Goal: Task Accomplishment & Management: Complete application form

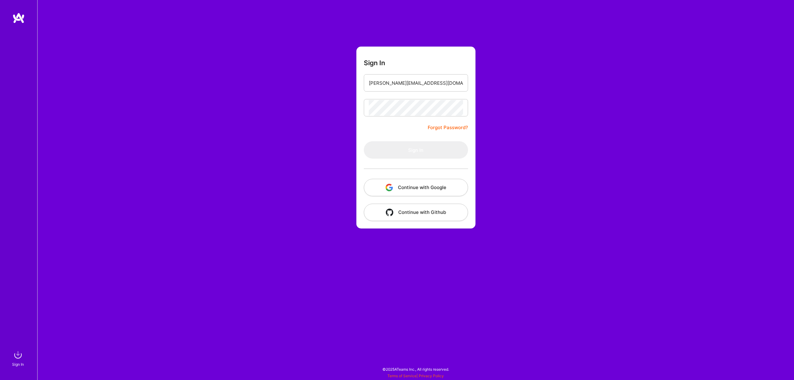
type input "[PERSON_NAME][EMAIL_ADDRESS][DOMAIN_NAME]"
click at [364, 141] on button "Sign In" at bounding box center [416, 149] width 104 height 17
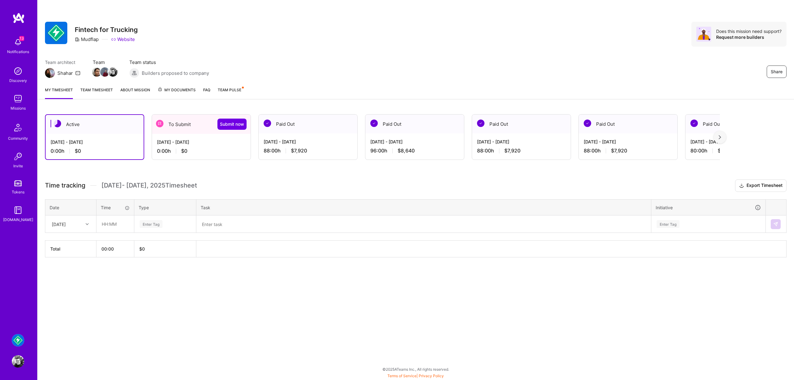
click at [216, 142] on div "[DATE] - [DATE]" at bounding box center [201, 142] width 89 height 7
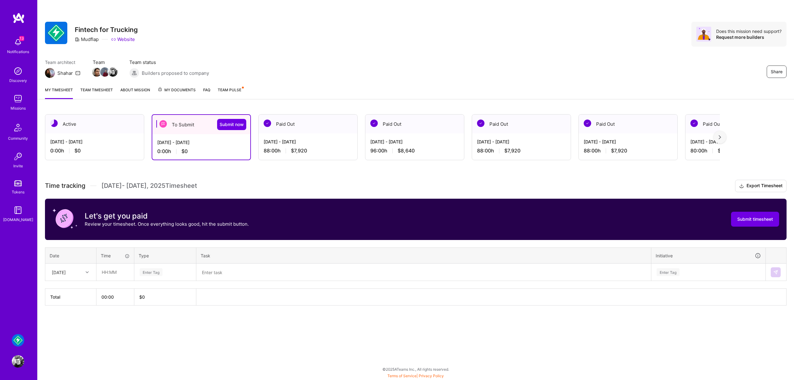
click at [66, 274] on div "[DATE]" at bounding box center [59, 272] width 14 height 7
drag, startPoint x: 76, startPoint y: 309, endPoint x: 91, endPoint y: 292, distance: 22.6
click at [76, 309] on div "[DATE]" at bounding box center [71, 312] width 50 height 11
click at [117, 266] on input "text" at bounding box center [115, 272] width 37 height 16
type input "08:00"
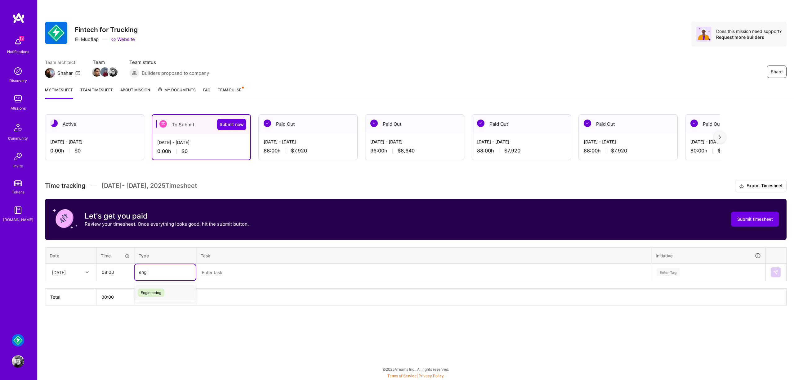
type input "engine"
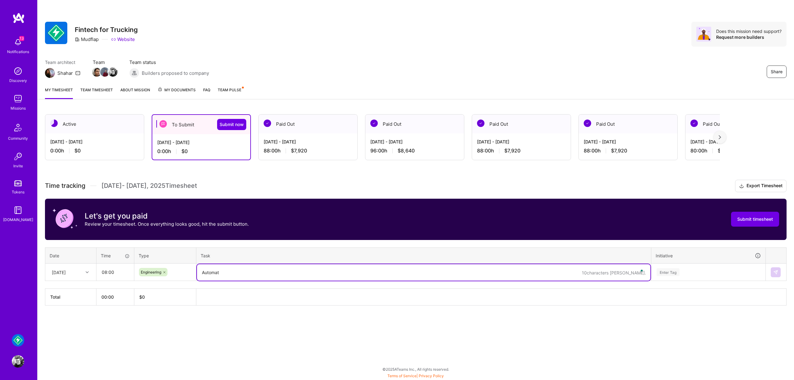
type textarea "Automate"
type textarea "MAnua"
type textarea "Manual and automated testing tasks for fleets"
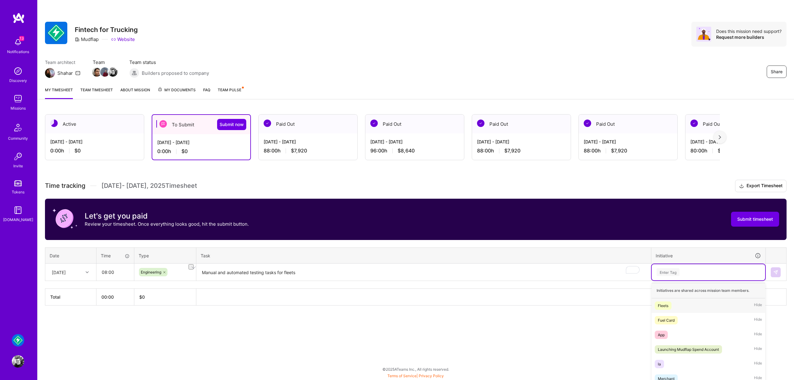
drag, startPoint x: 712, startPoint y: 265, endPoint x: 694, endPoint y: 278, distance: 21.6
click at [711, 266] on div "option Fleets focused, 1 of 23. 23 results available. Use Up and Down to choose…" at bounding box center [708, 272] width 113 height 16
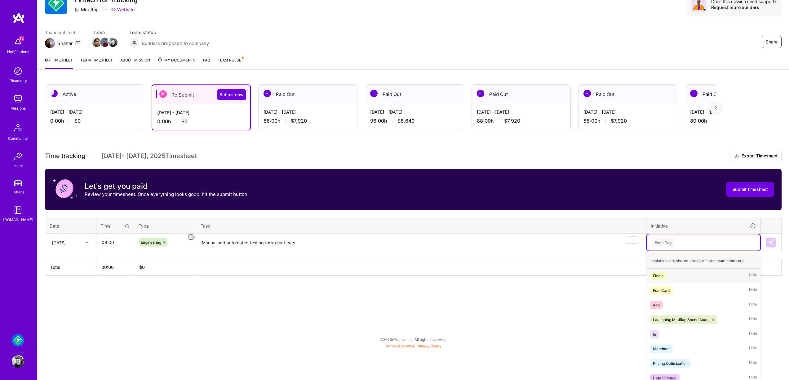
scroll to position [30, 0]
click at [687, 278] on div "Fleets Hide" at bounding box center [703, 275] width 113 height 15
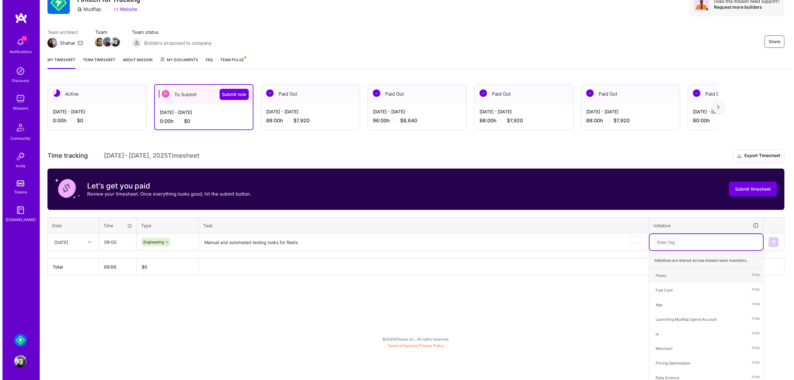
scroll to position [0, 0]
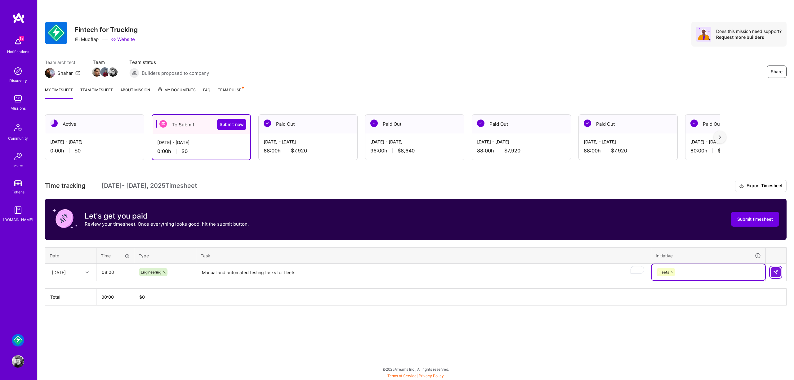
click at [775, 273] on img at bounding box center [775, 271] width 5 height 5
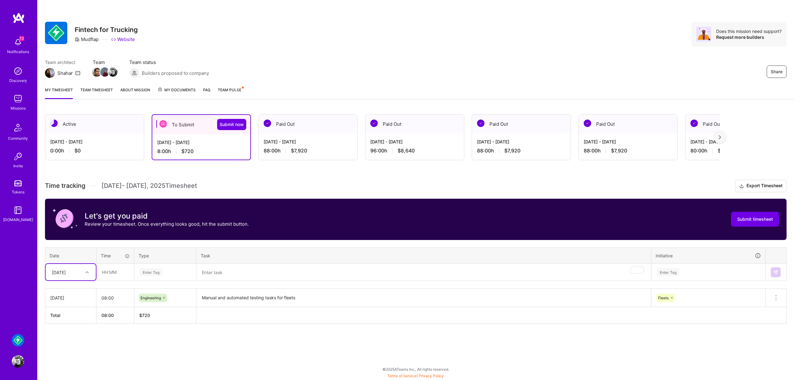
click at [80, 274] on div "[DATE]" at bounding box center [66, 272] width 34 height 10
click at [84, 273] on div at bounding box center [88, 272] width 10 height 8
click at [73, 313] on div "[DATE]" at bounding box center [71, 312] width 50 height 11
click at [111, 275] on input "text" at bounding box center [115, 272] width 37 height 16
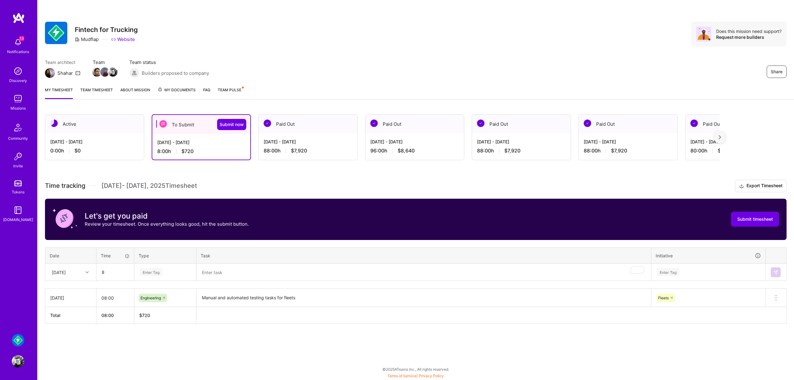
type input "08:00"
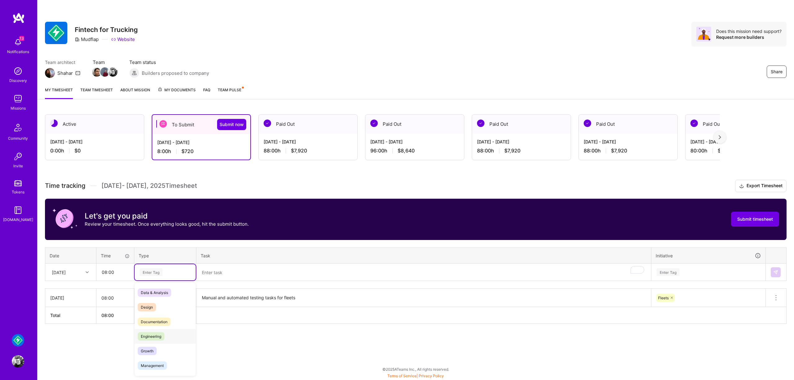
drag, startPoint x: 156, startPoint y: 330, endPoint x: 157, endPoint y: 326, distance: 3.9
click at [156, 329] on div "Engineering" at bounding box center [165, 336] width 61 height 15
click at [226, 271] on textarea "To enrich screen reader interactions, please activate Accessibility in Grammarl…" at bounding box center [423, 272] width 453 height 16
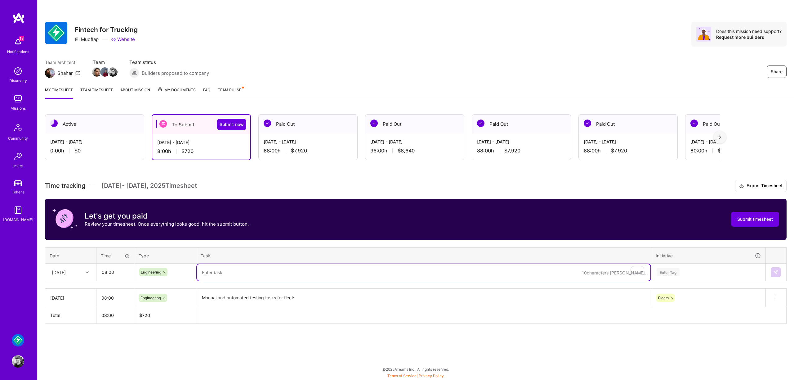
paste textarea "Manual and automated testing tasks for fleets"
type textarea "Manual and automated testing tasks for fleets"
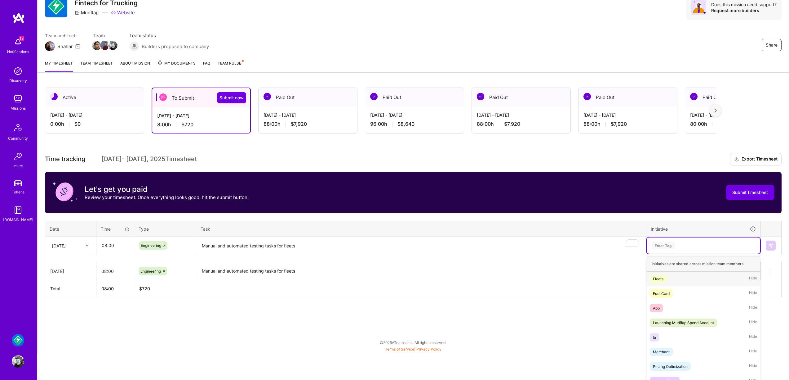
drag, startPoint x: 698, startPoint y: 269, endPoint x: 683, endPoint y: 286, distance: 22.7
click at [698, 253] on div "option Fleets, selected. option Fleets focused, 1 of 23. 23 results available. …" at bounding box center [703, 245] width 113 height 16
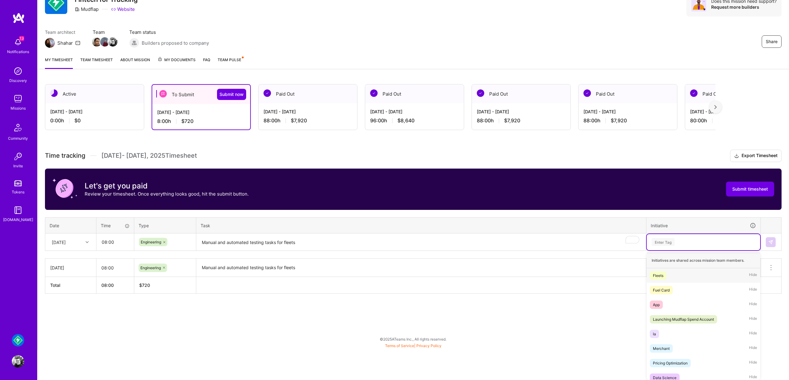
click at [682, 278] on div "Fleets Hide" at bounding box center [703, 275] width 113 height 15
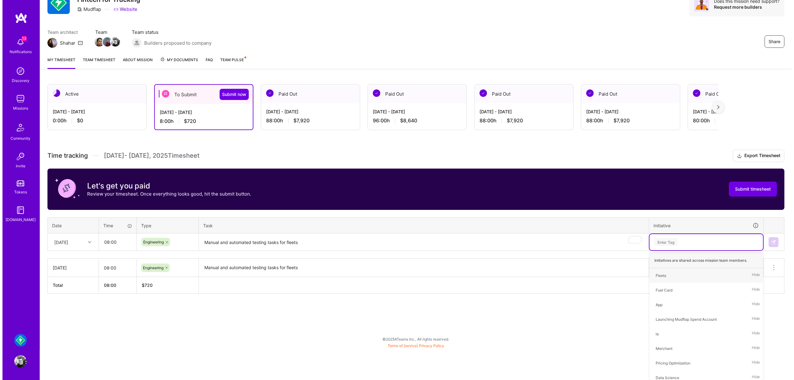
scroll to position [0, 0]
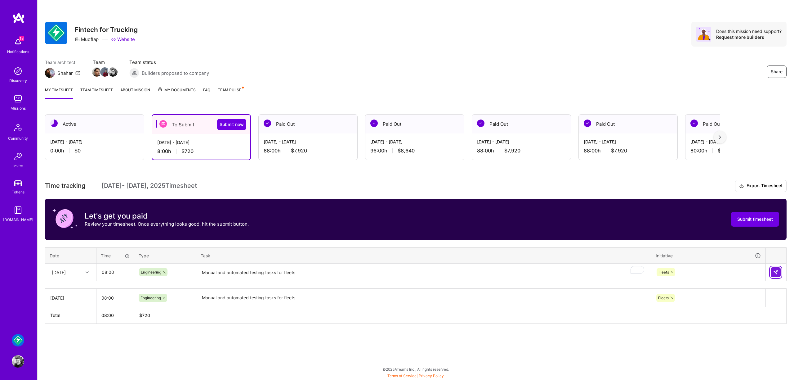
click at [777, 273] on img at bounding box center [775, 271] width 5 height 5
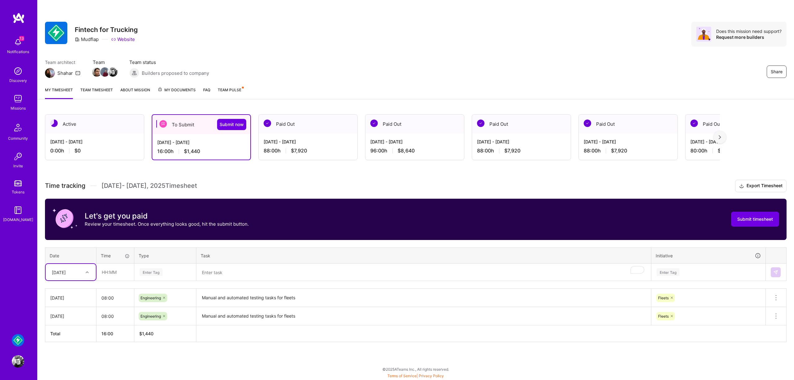
click at [87, 274] on div at bounding box center [88, 272] width 10 height 8
click at [74, 323] on div "[DATE]" at bounding box center [71, 323] width 50 height 11
click at [120, 277] on input "text" at bounding box center [115, 272] width 37 height 16
type input "08:00"
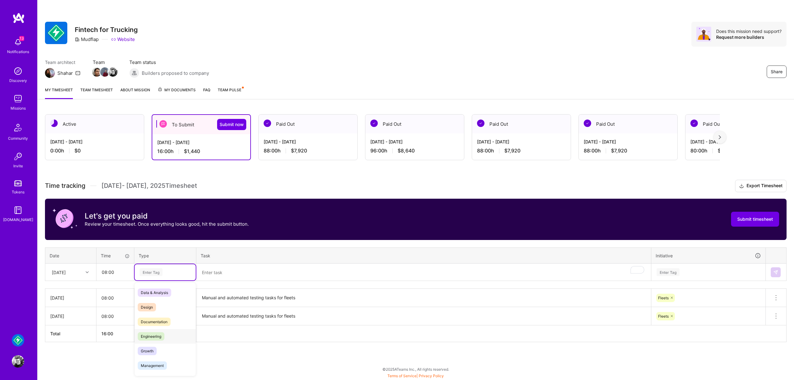
click at [156, 338] on span "Engineering" at bounding box center [151, 336] width 27 height 8
click at [237, 276] on textarea "To enrich screen reader interactions, please activate Accessibility in Grammarl…" at bounding box center [423, 272] width 453 height 16
paste textarea "Manual and automated testing tasks for fleets"
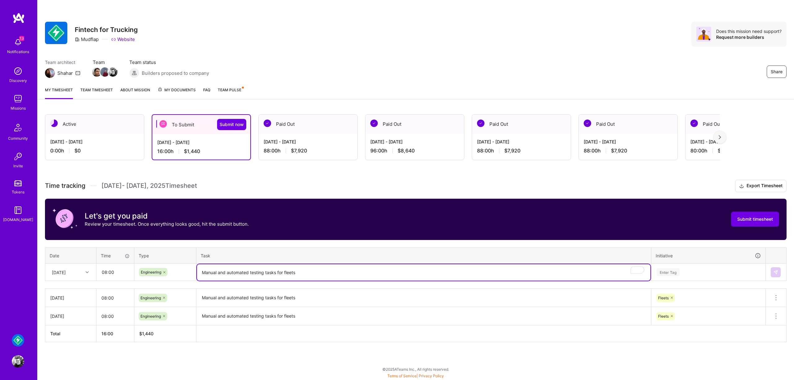
type textarea "Manual and automated testing tasks for fleets"
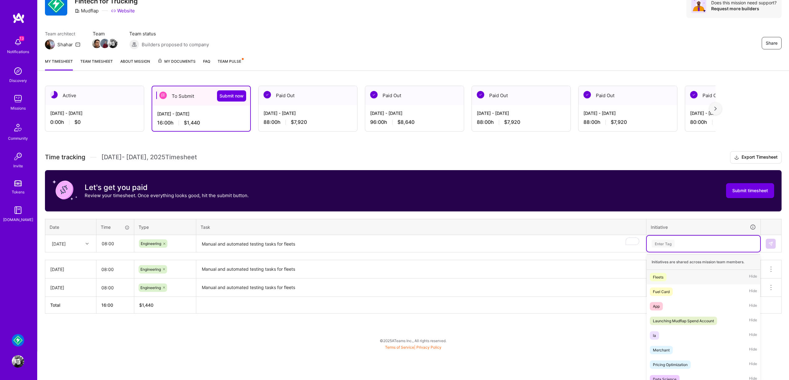
drag, startPoint x: 669, startPoint y: 272, endPoint x: 675, endPoint y: 274, distance: 6.6
click at [670, 251] on div "option Fleets, selected. option Fleets focused, 1 of 23. 23 results available. …" at bounding box center [703, 243] width 113 height 16
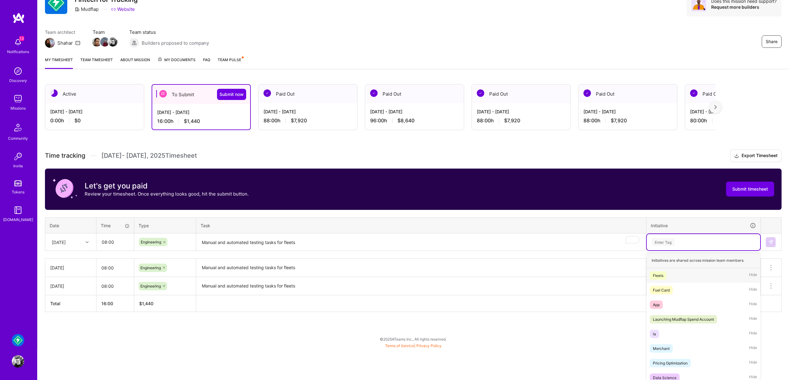
click at [682, 281] on div "Fleets Hide" at bounding box center [703, 275] width 113 height 15
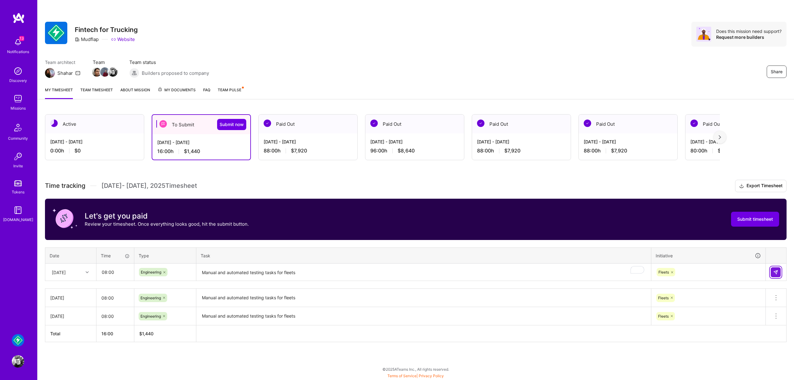
drag, startPoint x: 779, startPoint y: 272, endPoint x: 657, endPoint y: 266, distance: 121.4
click at [779, 273] on button at bounding box center [776, 272] width 10 height 10
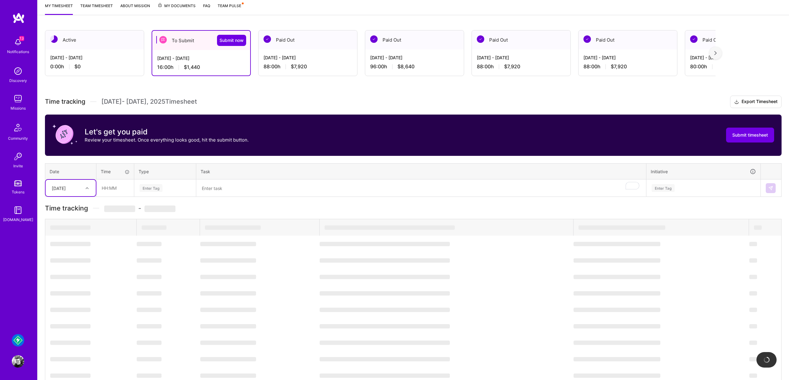
scroll to position [11, 0]
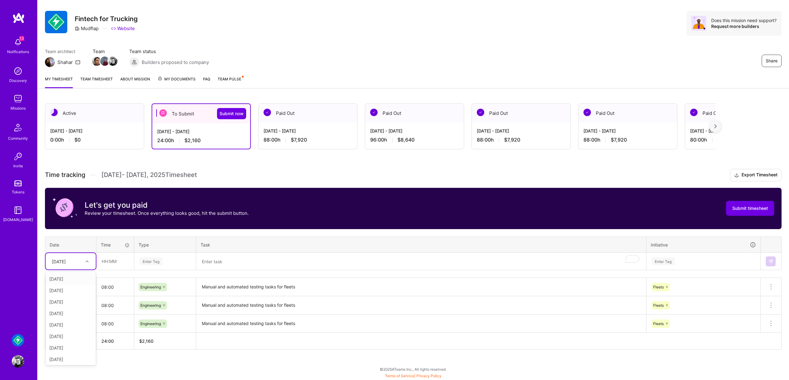
click at [79, 262] on div "[DATE]" at bounding box center [66, 261] width 34 height 10
click at [64, 309] on div "[DATE]" at bounding box center [71, 304] width 50 height 11
click at [111, 263] on input "text" at bounding box center [115, 261] width 37 height 16
type input "08:00"
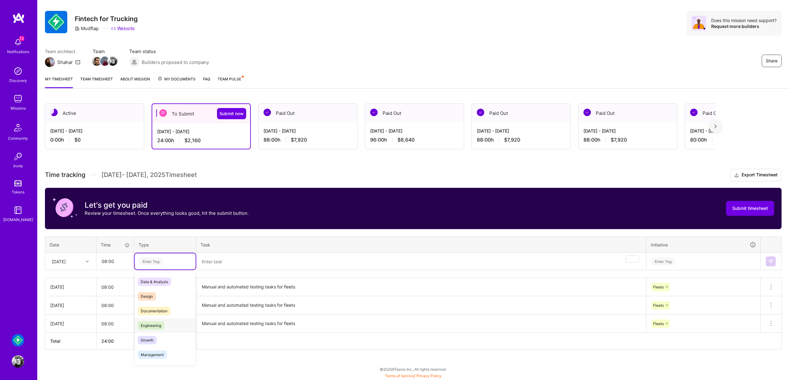
click at [156, 323] on span "Engineering" at bounding box center [151, 325] width 27 height 8
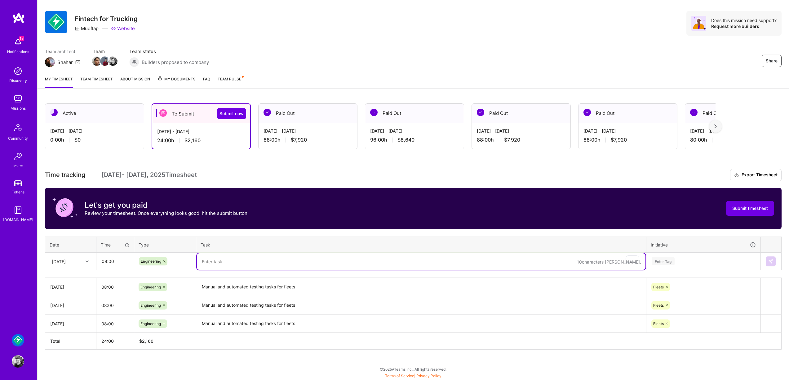
click at [242, 259] on textarea "To enrich screen reader interactions, please activate Accessibility in Grammarl…" at bounding box center [421, 261] width 449 height 16
paste textarea "Manual and automated testing tasks for fleets"
type textarea "Manual and automated testing tasks for fleets"
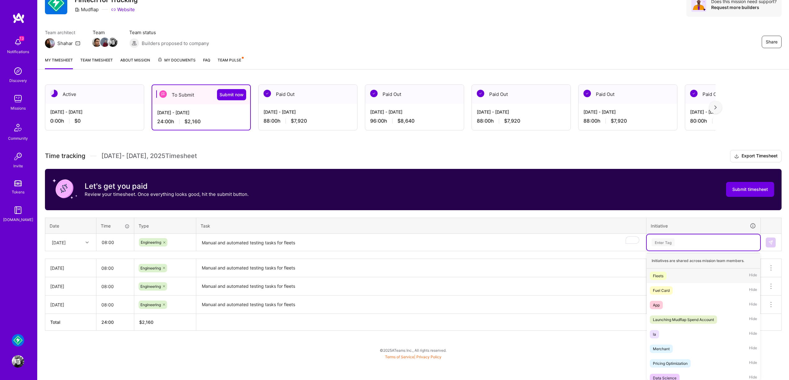
click at [699, 250] on div "option Fleets, selected. option Fleets focused, 1 of 23. 23 results available. …" at bounding box center [703, 242] width 113 height 16
click at [680, 280] on div "Fleets Hide" at bounding box center [703, 275] width 113 height 15
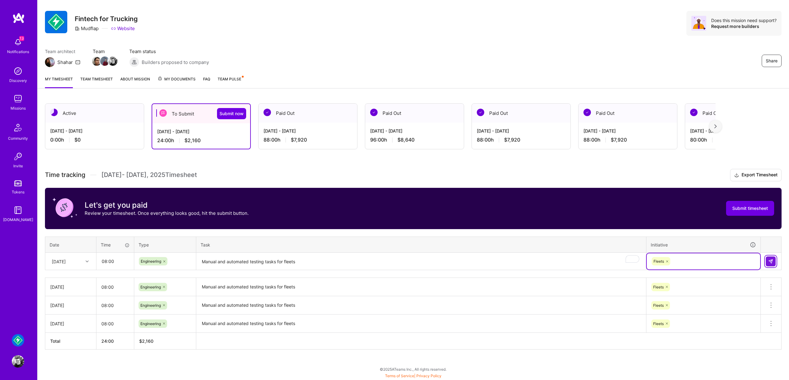
click at [772, 262] on img at bounding box center [770, 261] width 5 height 5
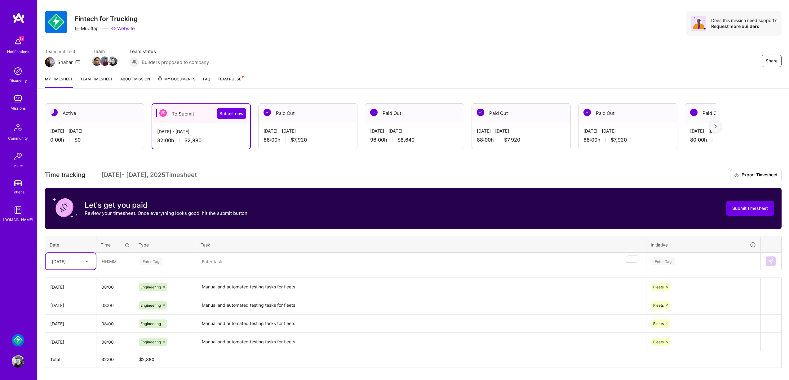
click at [77, 258] on div "[DATE]" at bounding box center [66, 261] width 34 height 10
click at [73, 332] on div "[DATE]" at bounding box center [71, 330] width 50 height 11
click at [111, 263] on input "text" at bounding box center [115, 261] width 37 height 16
type input "08:00"
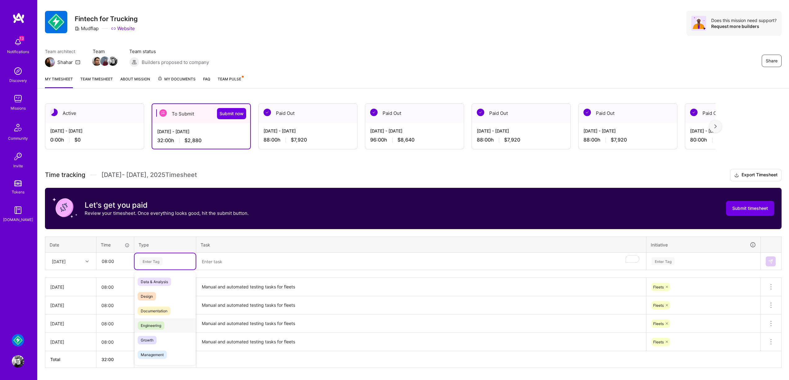
click at [163, 328] on span "Engineering" at bounding box center [151, 325] width 27 height 8
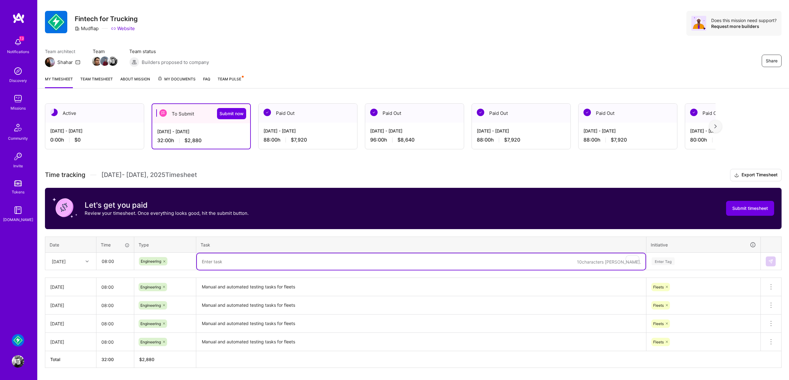
click at [245, 261] on textarea "To enrich screen reader interactions, please activate Accessibility in Grammarl…" at bounding box center [421, 261] width 449 height 16
paste textarea "Manual and automated testing tasks for fleets"
type textarea "Manual and automated testing tasks for fleets"
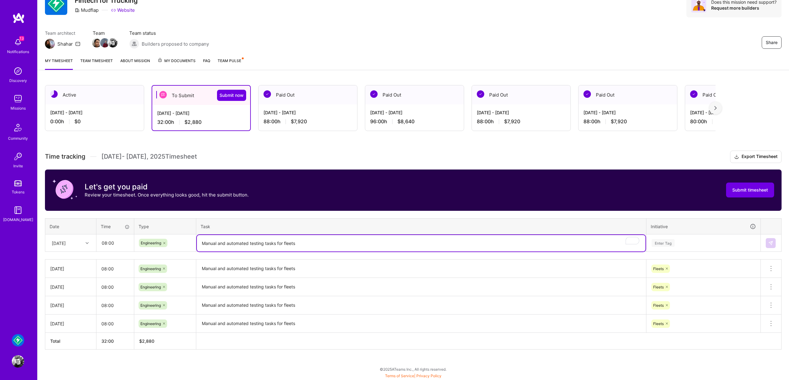
click at [669, 251] on div "Enter Tag" at bounding box center [703, 243] width 113 height 16
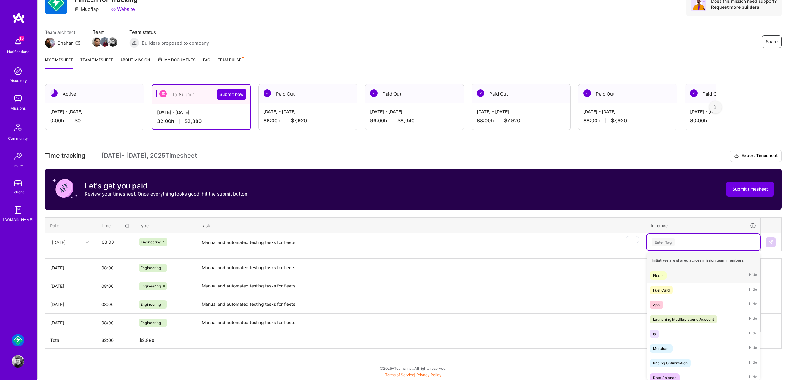
drag, startPoint x: 666, startPoint y: 274, endPoint x: 712, endPoint y: 260, distance: 47.6
click at [666, 274] on span "Fleets" at bounding box center [658, 275] width 17 height 8
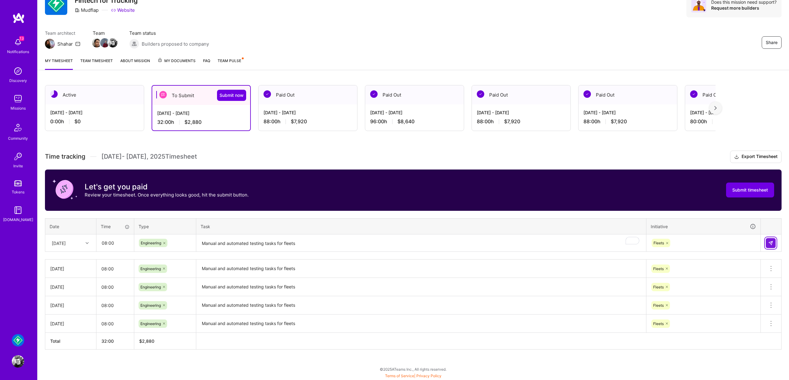
click at [770, 244] on img at bounding box center [770, 242] width 5 height 5
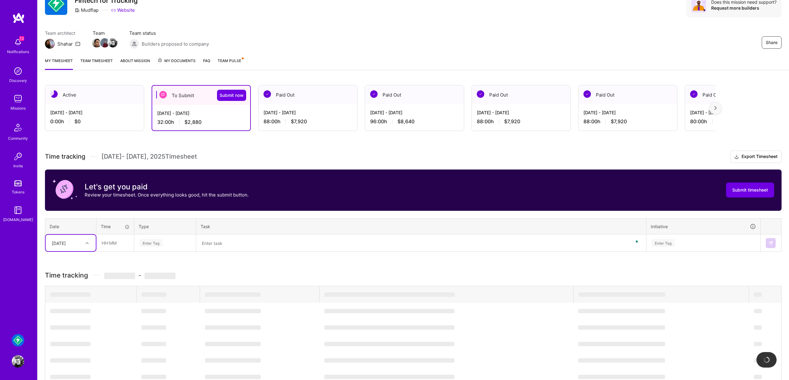
click at [76, 246] on div "[DATE]" at bounding box center [66, 243] width 34 height 10
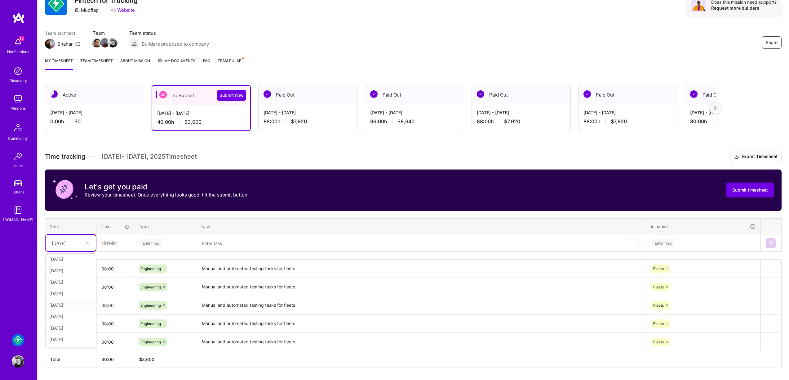
scroll to position [48, 0]
click at [68, 303] on div "[DATE]" at bounding box center [71, 303] width 50 height 11
click at [123, 240] on input "text" at bounding box center [115, 242] width 37 height 16
type input "08:00"
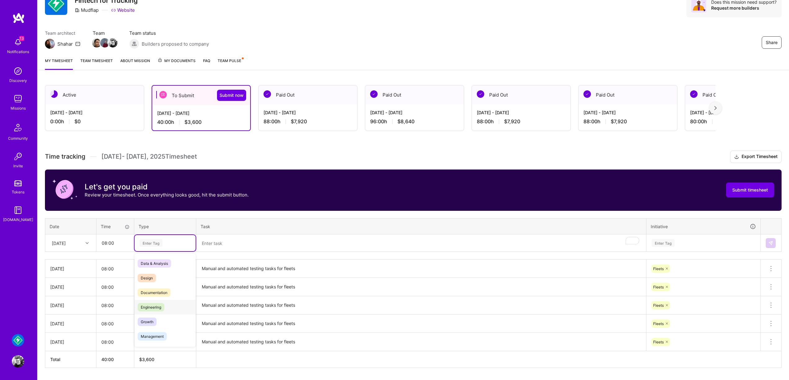
click at [173, 307] on div "Engineering" at bounding box center [165, 307] width 61 height 15
click at [234, 248] on textarea "To enrich screen reader interactions, please activate Accessibility in Grammarl…" at bounding box center [421, 243] width 449 height 16
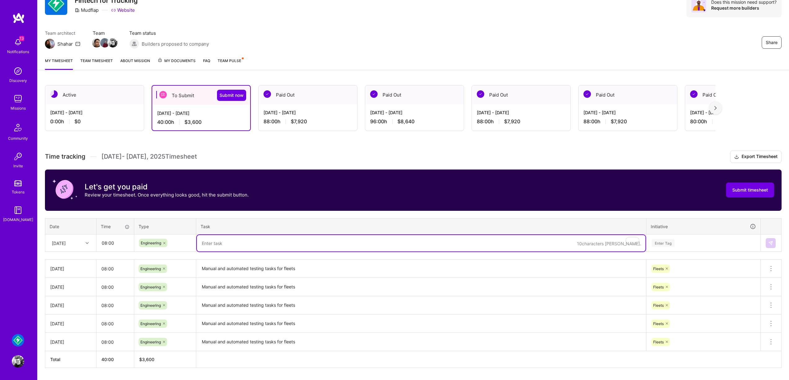
paste textarea "Manual and automated testing tasks for fleets"
type textarea "Manual and automated testing tasks for fleets"
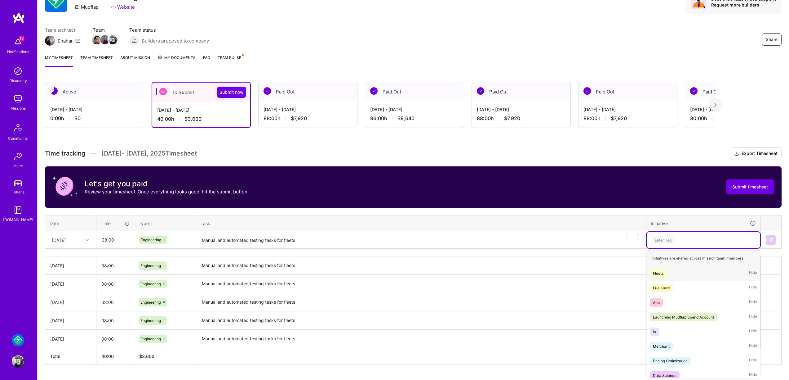
click at [685, 242] on div "Enter Tag" at bounding box center [703, 240] width 105 height 8
drag, startPoint x: 675, startPoint y: 274, endPoint x: 724, endPoint y: 249, distance: 54.6
click at [676, 274] on div "Fleets Hide" at bounding box center [703, 272] width 113 height 15
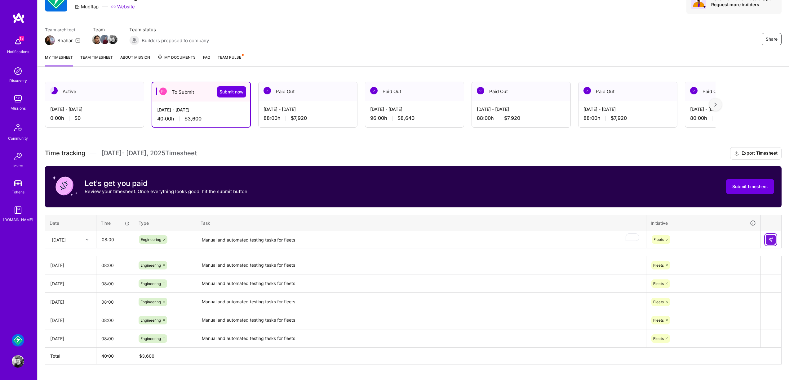
click at [774, 241] on button at bounding box center [771, 239] width 10 height 10
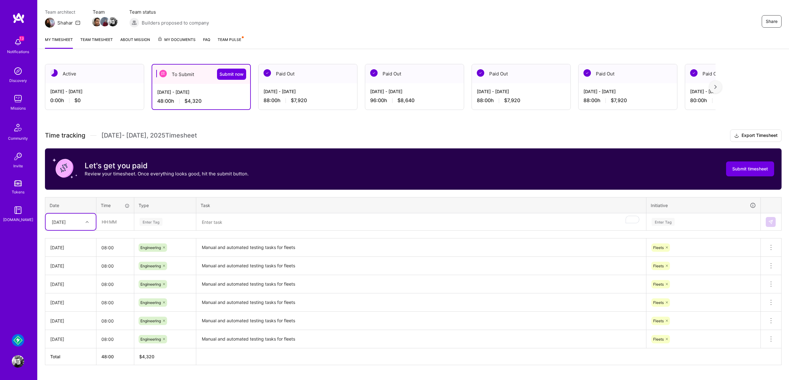
scroll to position [66, 0]
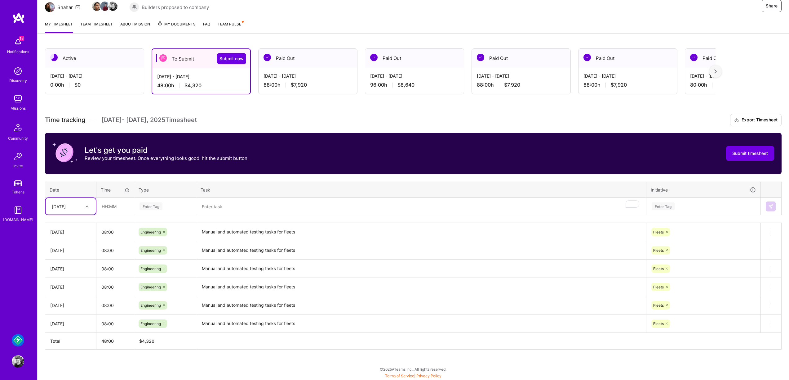
click at [80, 205] on div "[DATE]" at bounding box center [66, 206] width 34 height 10
click at [81, 246] on div "[DATE]" at bounding box center [71, 245] width 50 height 11
click at [117, 200] on input "text" at bounding box center [115, 206] width 37 height 16
type input "08:00"
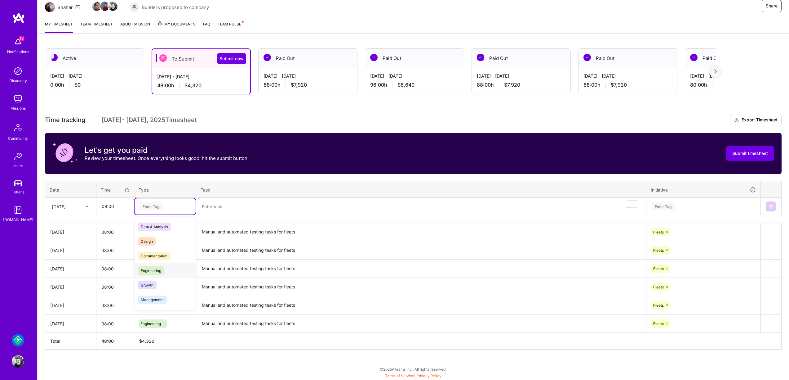
click at [162, 270] on span "Engineering" at bounding box center [151, 270] width 27 height 8
click at [290, 198] on textarea "To enrich screen reader interactions, please activate Accessibility in Grammarl…" at bounding box center [421, 206] width 449 height 16
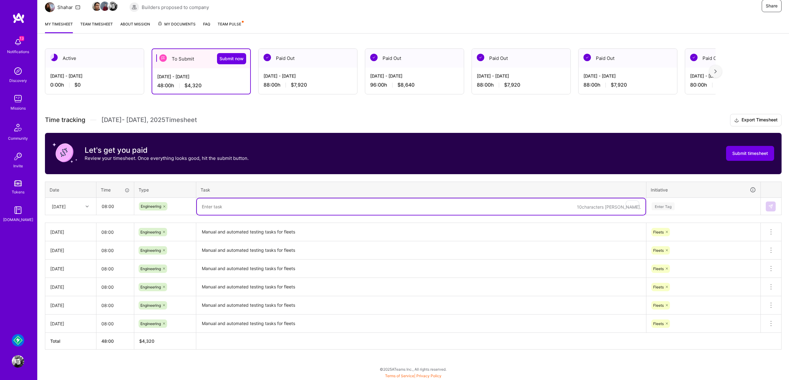
paste textarea "Manual and automated testing tasks for fleets"
type textarea "Manual and automated testing tasks for fleets"
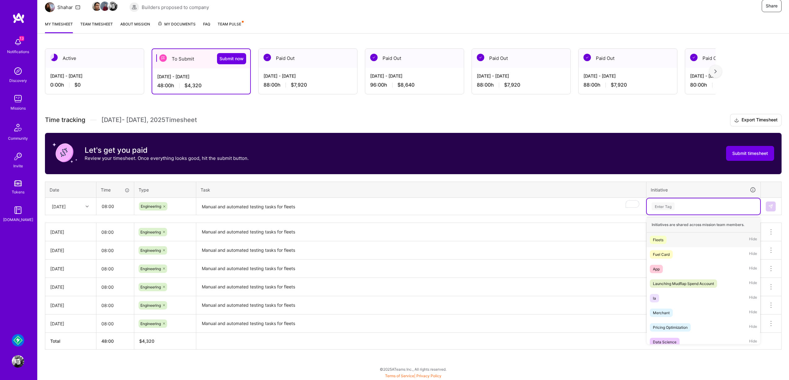
drag, startPoint x: 689, startPoint y: 204, endPoint x: 684, endPoint y: 222, distance: 18.5
click at [689, 206] on div "Enter Tag" at bounding box center [703, 206] width 105 height 8
drag, startPoint x: 675, startPoint y: 241, endPoint x: 764, endPoint y: 216, distance: 92.4
click at [676, 240] on div "Fleets Hide" at bounding box center [703, 239] width 113 height 15
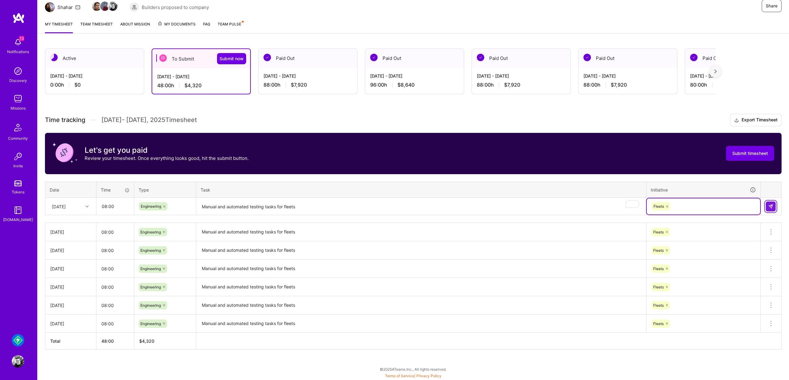
click at [774, 207] on button at bounding box center [771, 206] width 10 height 10
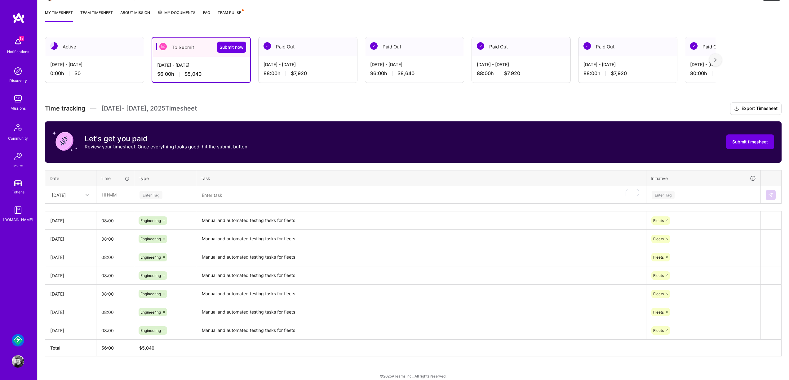
scroll to position [84, 0]
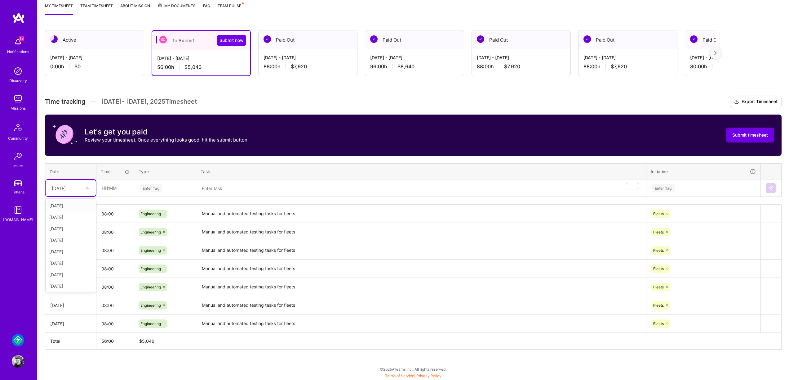
click at [80, 189] on div "[DATE]" at bounding box center [66, 188] width 34 height 10
click at [73, 258] on div "[DATE]" at bounding box center [71, 257] width 50 height 11
drag, startPoint x: 112, startPoint y: 183, endPoint x: 116, endPoint y: 186, distance: 4.9
click at [112, 184] on input "text" at bounding box center [115, 188] width 37 height 16
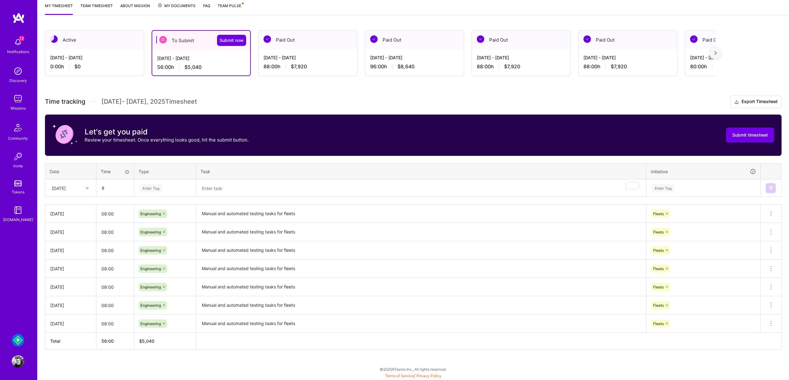
type input "08:00"
click at [173, 188] on div "Enter Tag" at bounding box center [165, 188] width 52 height 8
click at [155, 247] on div "Engineering" at bounding box center [165, 252] width 61 height 15
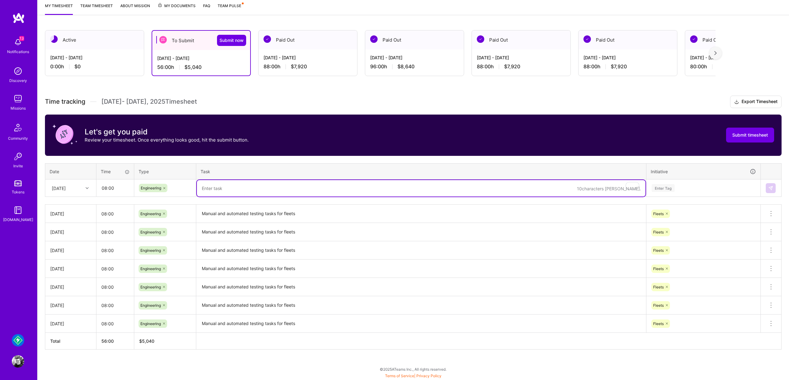
drag, startPoint x: 208, startPoint y: 185, endPoint x: 313, endPoint y: 184, distance: 104.8
click at [208, 185] on textarea "To enrich screen reader interactions, please activate Accessibility in Grammarl…" at bounding box center [421, 188] width 449 height 16
paste textarea "Manual and automated testing tasks for fleets"
type textarea "Manual and automated testing tasks for fleets"
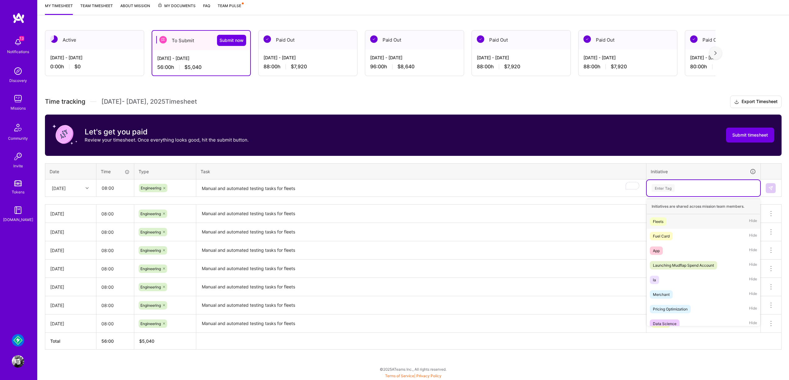
click at [692, 191] on div "Enter Tag" at bounding box center [703, 188] width 105 height 8
drag, startPoint x: 675, startPoint y: 227, endPoint x: 687, endPoint y: 218, distance: 14.5
click at [675, 226] on div "Fleets Hide" at bounding box center [703, 221] width 113 height 15
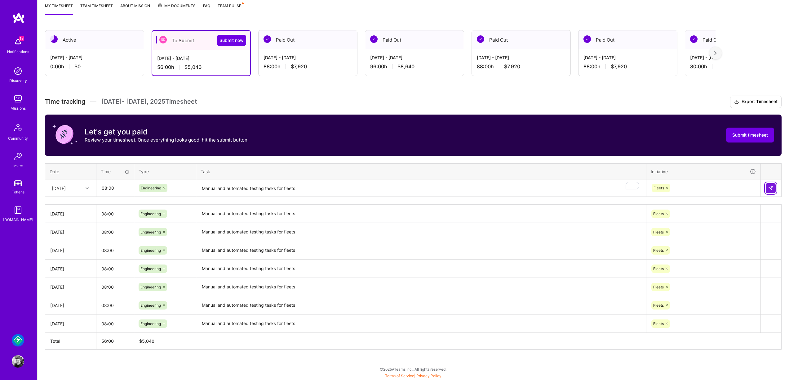
drag, startPoint x: 771, startPoint y: 189, endPoint x: 696, endPoint y: 190, distance: 75.1
click at [771, 189] on img at bounding box center [770, 187] width 5 height 5
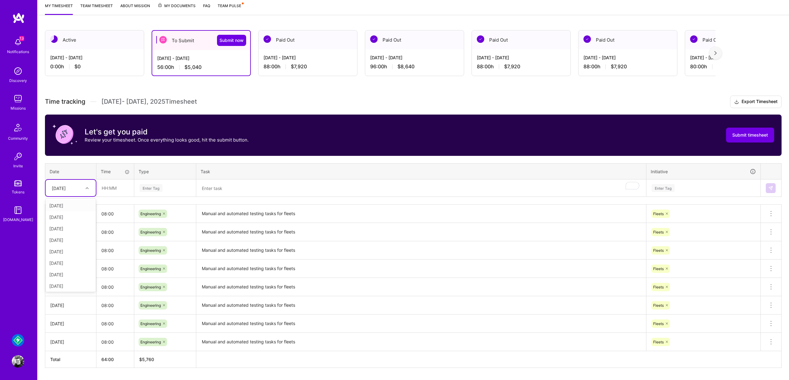
click at [66, 186] on div "[DATE]" at bounding box center [59, 188] width 14 height 7
click at [65, 250] on div "[DATE]" at bounding box center [71, 249] width 50 height 11
click at [117, 192] on input "text" at bounding box center [115, 188] width 37 height 16
type input "08:00"
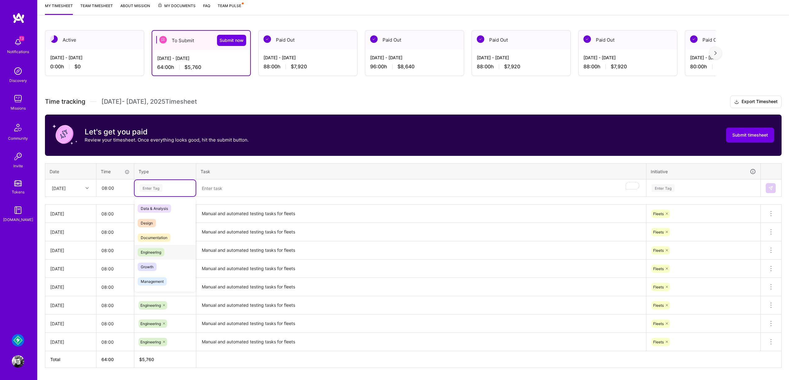
click at [177, 259] on div "Engineering" at bounding box center [165, 252] width 61 height 15
click at [177, 259] on td "Engineering" at bounding box center [165, 250] width 62 height 18
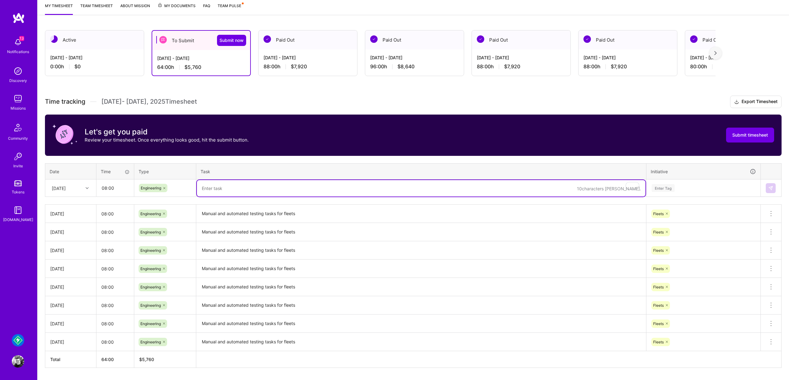
drag, startPoint x: 255, startPoint y: 187, endPoint x: 424, endPoint y: 180, distance: 169.7
click at [255, 187] on textarea "To enrich screen reader interactions, please activate Accessibility in Grammarl…" at bounding box center [421, 188] width 449 height 16
paste textarea "Manual and automated testing tasks for fleets"
type textarea "Manual and automated testing tasks for fleets"
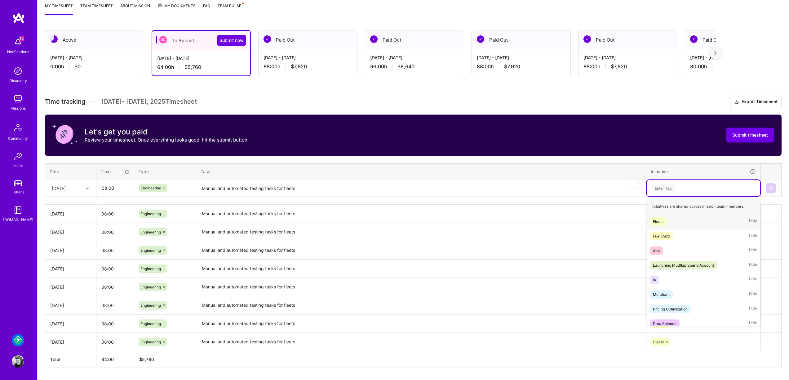
drag, startPoint x: 678, startPoint y: 188, endPoint x: 677, endPoint y: 207, distance: 18.7
click at [679, 188] on div "Enter Tag" at bounding box center [703, 188] width 105 height 8
click at [675, 224] on div "Fleets Hide" at bounding box center [703, 221] width 113 height 15
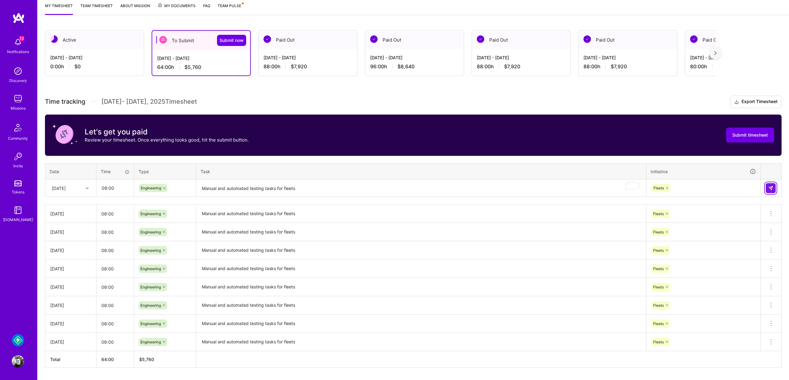
drag, startPoint x: 769, startPoint y: 188, endPoint x: 656, endPoint y: 178, distance: 113.6
click at [769, 189] on img at bounding box center [770, 187] width 5 height 5
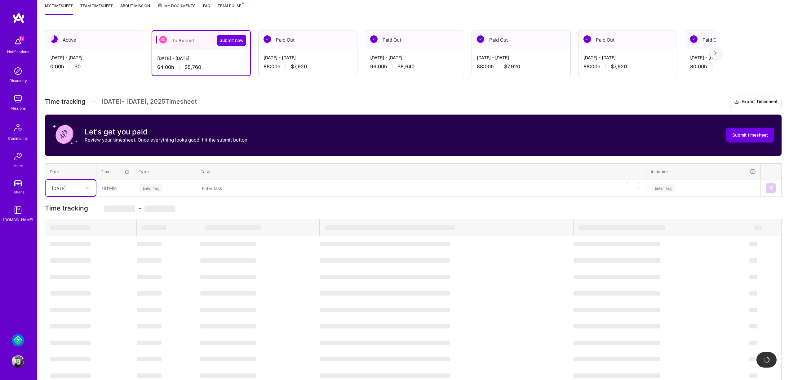
scroll to position [121, 0]
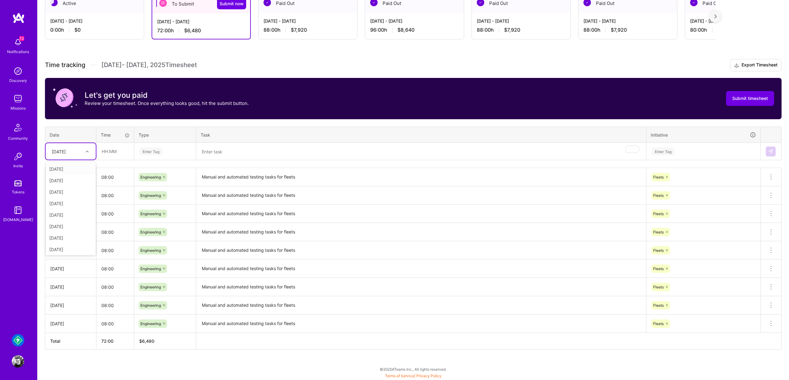
click at [63, 147] on div "[DATE]" at bounding box center [66, 151] width 34 height 10
click at [71, 228] on div "[DATE]" at bounding box center [71, 224] width 50 height 11
click at [111, 151] on input "text" at bounding box center [115, 151] width 37 height 16
type input "08:00"
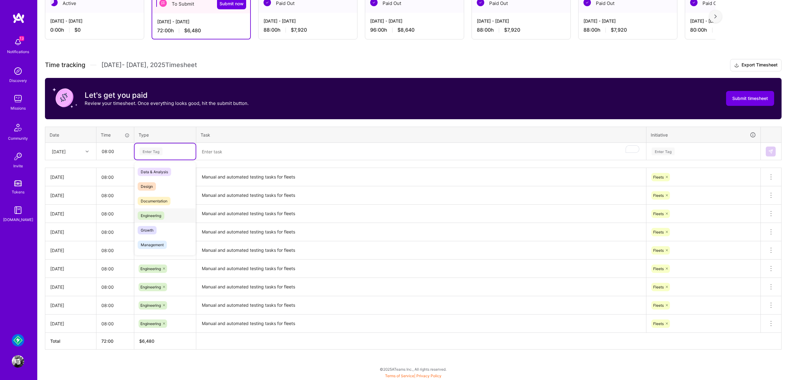
click at [180, 213] on div "Engineering" at bounding box center [165, 215] width 61 height 15
click at [230, 152] on textarea "To enrich screen reader interactions, please activate Accessibility in Grammarl…" at bounding box center [421, 151] width 449 height 16
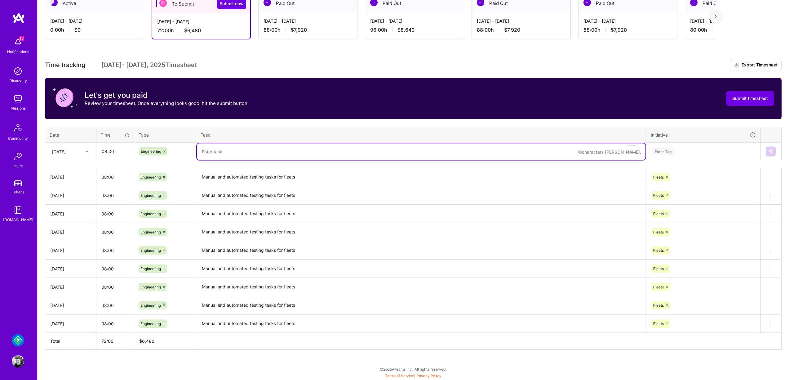
paste textarea "Manual and automated testing tasks for fleets"
type textarea "Manual and automated testing tasks for fleets"
click at [706, 156] on div "Enter Tag" at bounding box center [703, 151] width 113 height 16
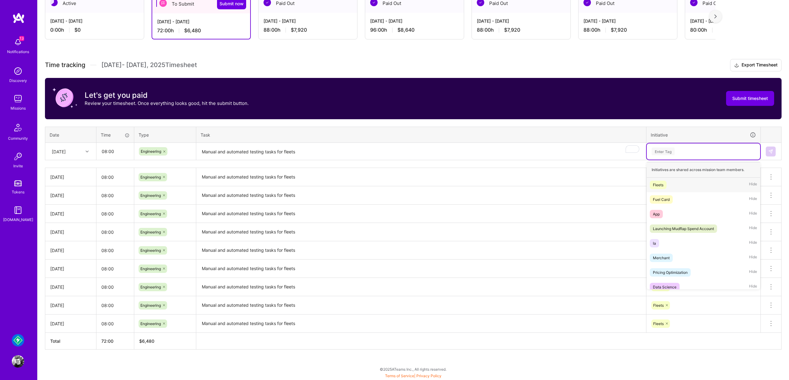
drag, startPoint x: 689, startPoint y: 185, endPoint x: 739, endPoint y: 162, distance: 55.2
click at [689, 185] on div "Fleets Hide" at bounding box center [703, 184] width 113 height 15
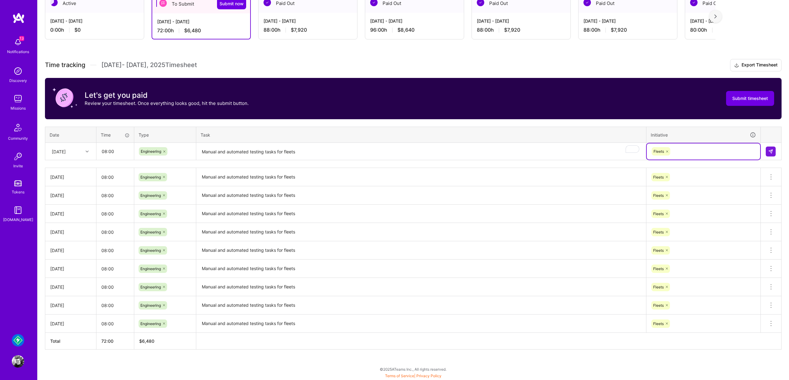
drag, startPoint x: 786, startPoint y: 158, endPoint x: 782, endPoint y: 156, distance: 4.5
click at [786, 158] on div "Active [DATE] - [DATE] 0:00 h $0 To Submit Submit now [DATE] - [DATE] 72:00 h $…" at bounding box center [414, 183] width 752 height 394
click at [777, 152] on td at bounding box center [771, 151] width 21 height 17
click at [770, 152] on img at bounding box center [770, 151] width 5 height 5
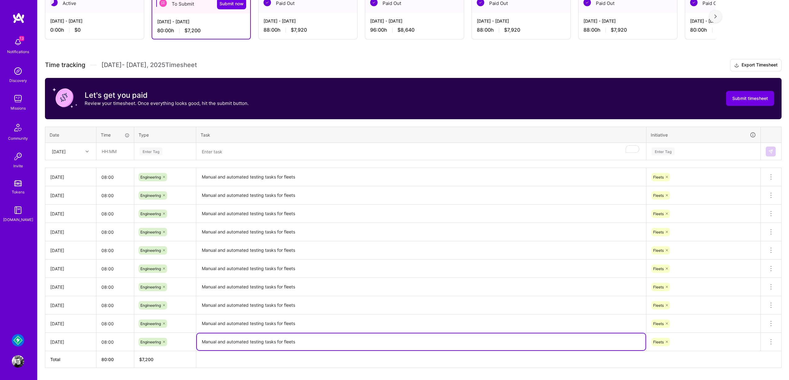
click at [296, 340] on textarea "Manual and automated testing tasks for fleets" at bounding box center [421, 341] width 449 height 17
click at [64, 143] on div "[DATE]" at bounding box center [71, 151] width 50 height 16
